Goal: Task Accomplishment & Management: Use online tool/utility

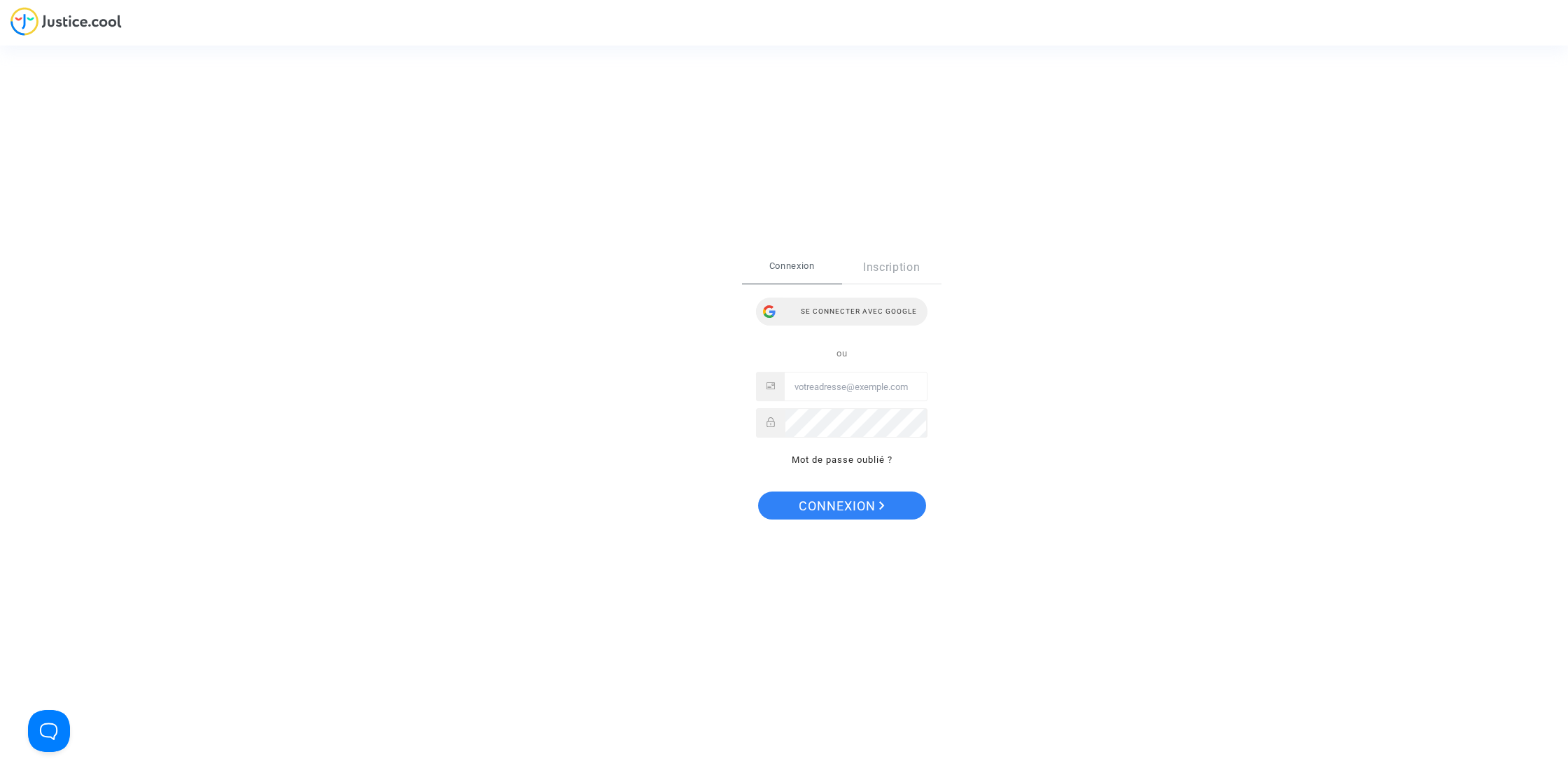
click at [844, 302] on div "Se connecter avec Google" at bounding box center [841, 312] width 171 height 28
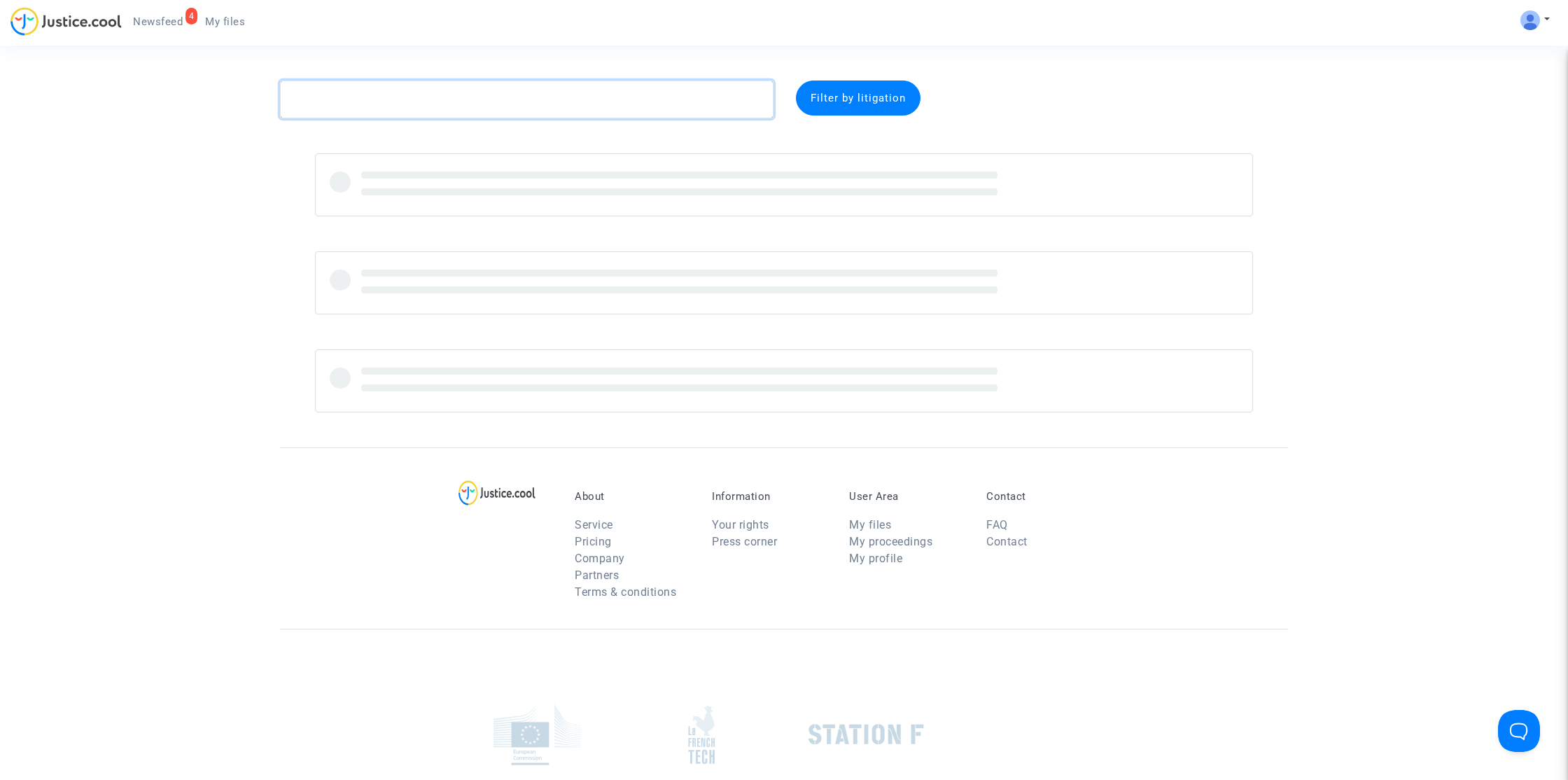
click at [403, 90] on textarea at bounding box center [527, 100] width 493 height 38
paste textarea "Sitbon"
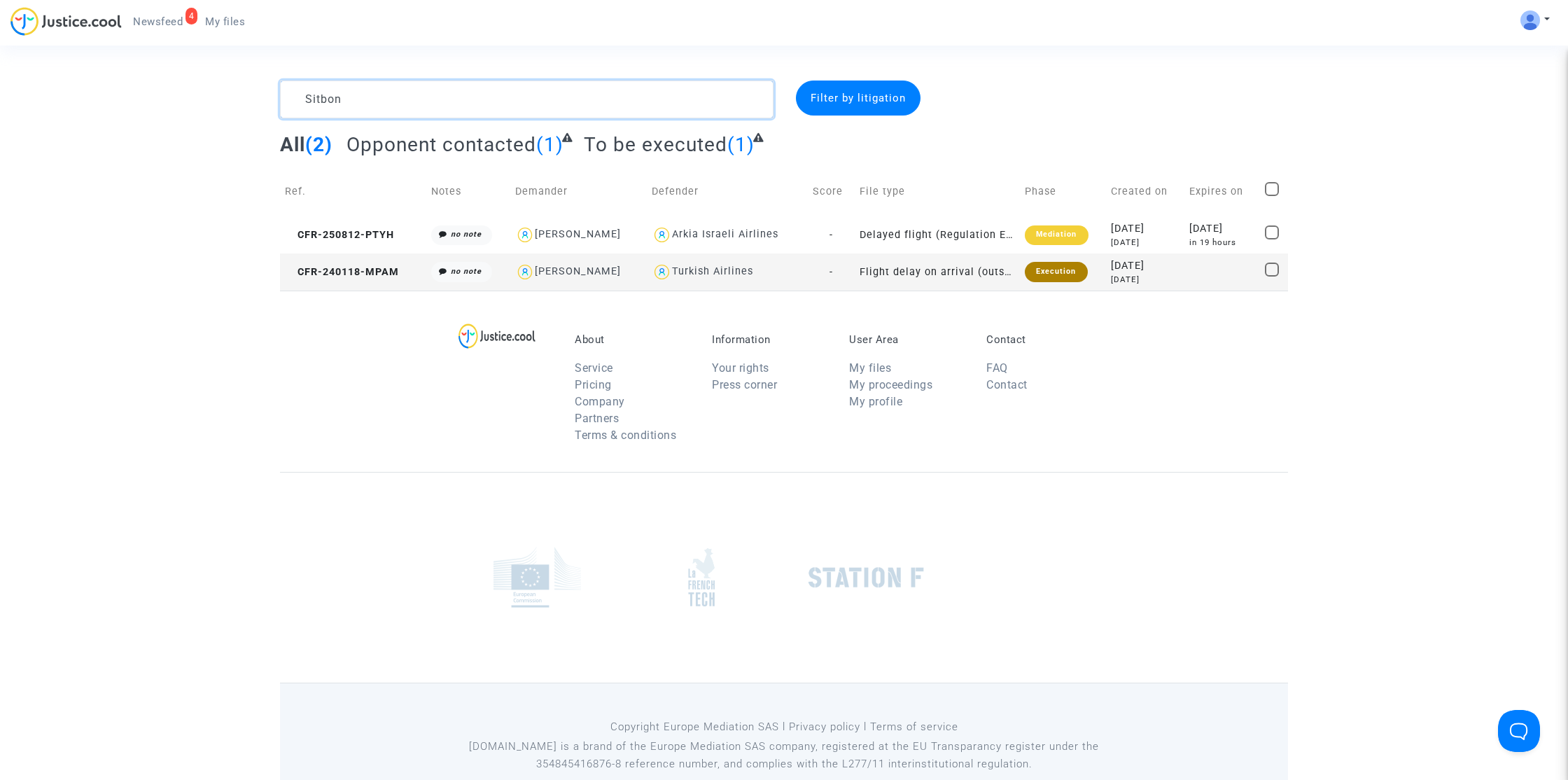
click at [505, 82] on textarea at bounding box center [527, 100] width 493 height 38
click at [505, 83] on textarea at bounding box center [527, 100] width 493 height 38
paste textarea "[PERSON_NAME]"
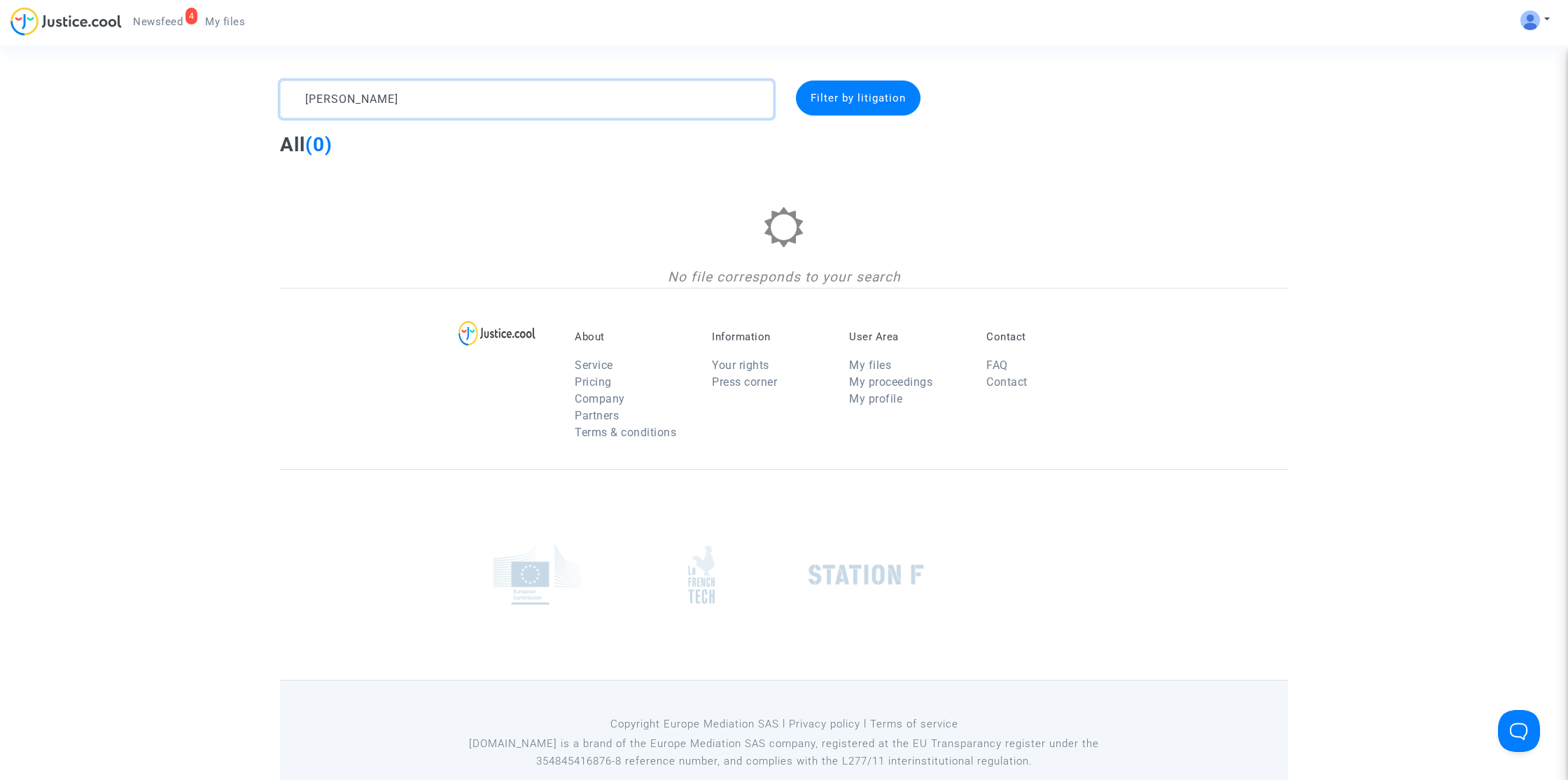
type textarea "[PERSON_NAME]"
paste textarea "Ornella"
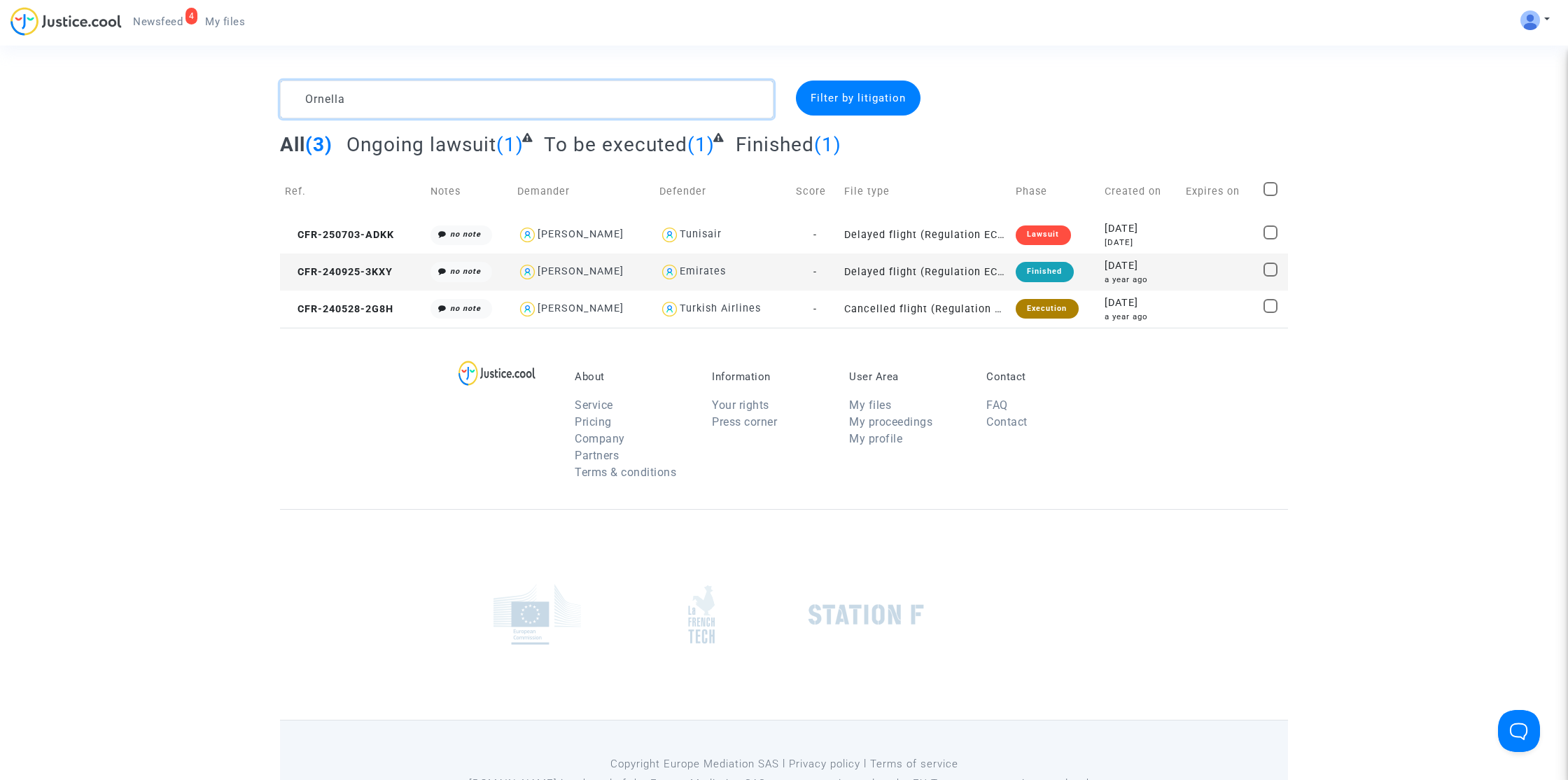
type textarea "Ornella"
